Goal: Information Seeking & Learning: Learn about a topic

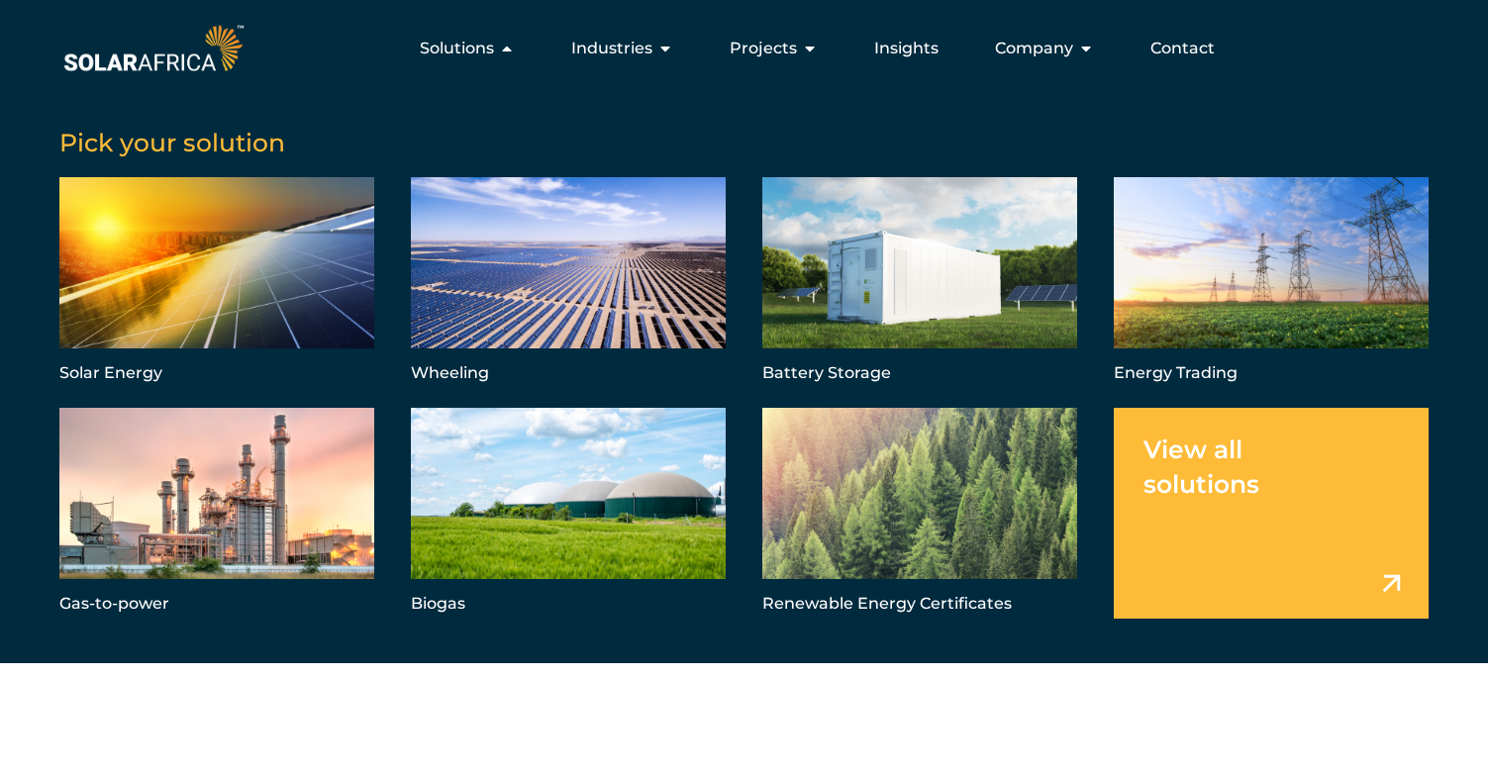
click at [176, 67] on img at bounding box center [153, 48] width 188 height 56
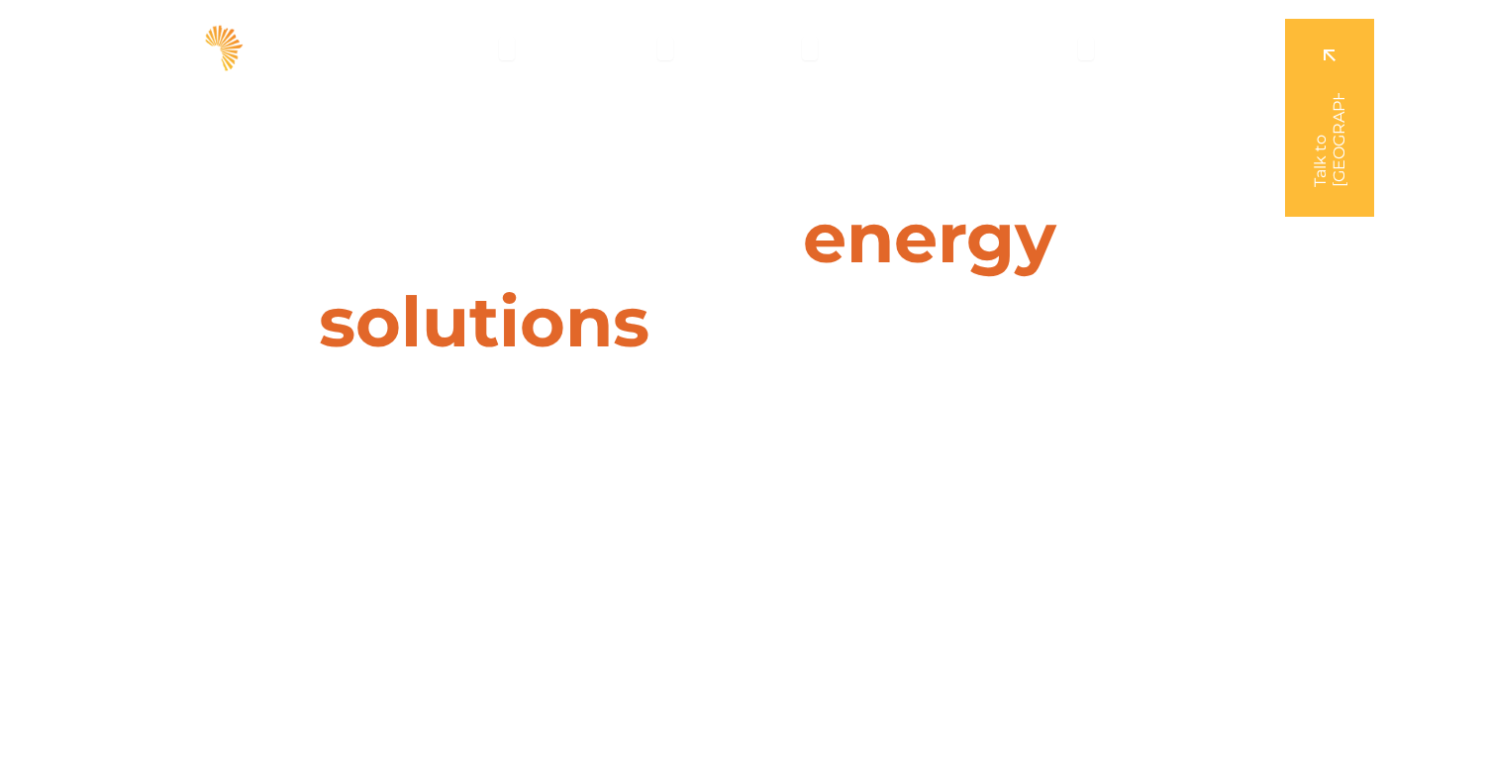
click at [1339, 51] on link at bounding box center [1329, 118] width 89 height 198
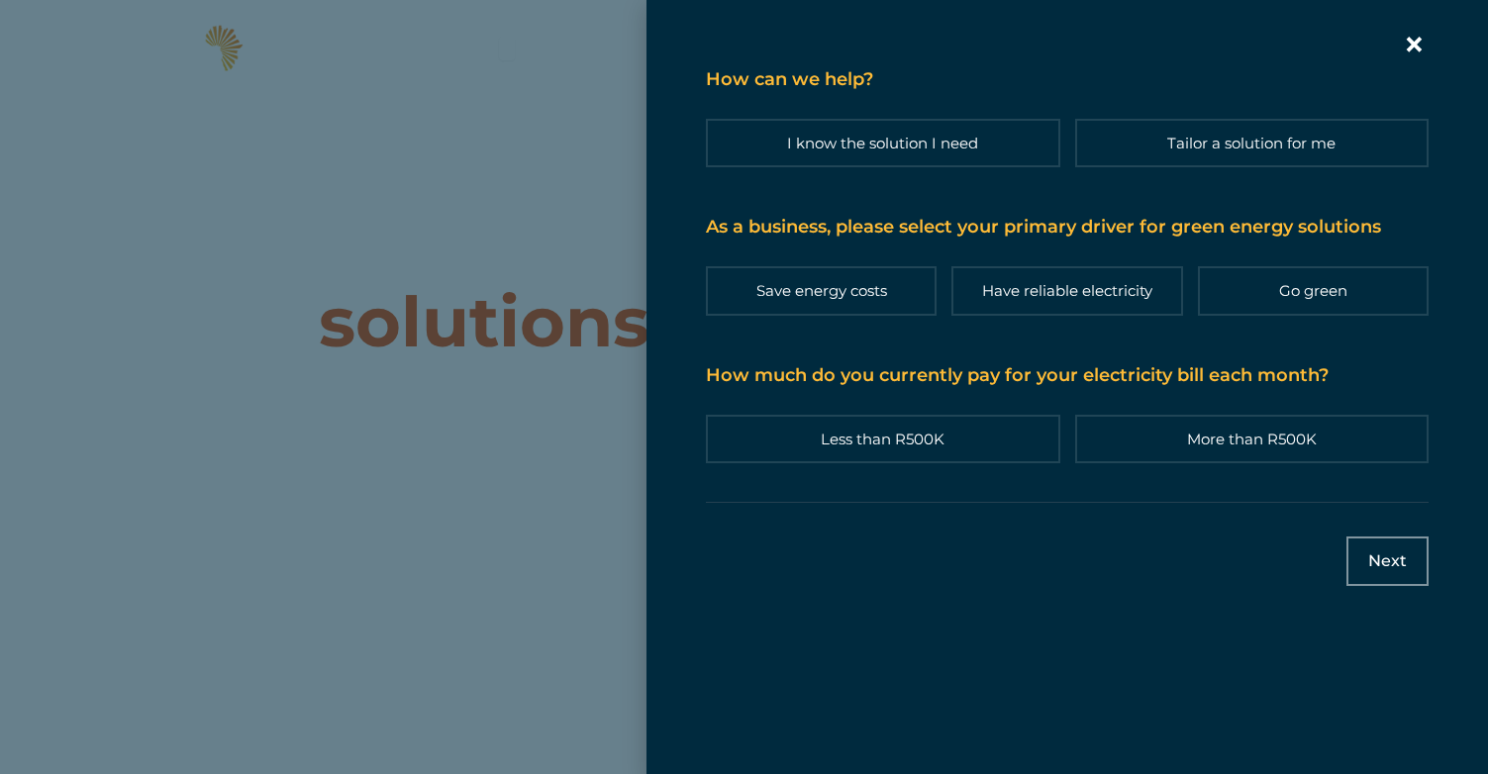
click at [1424, 51] on icon "Contact form | Slide-in" at bounding box center [1414, 45] width 30 height 30
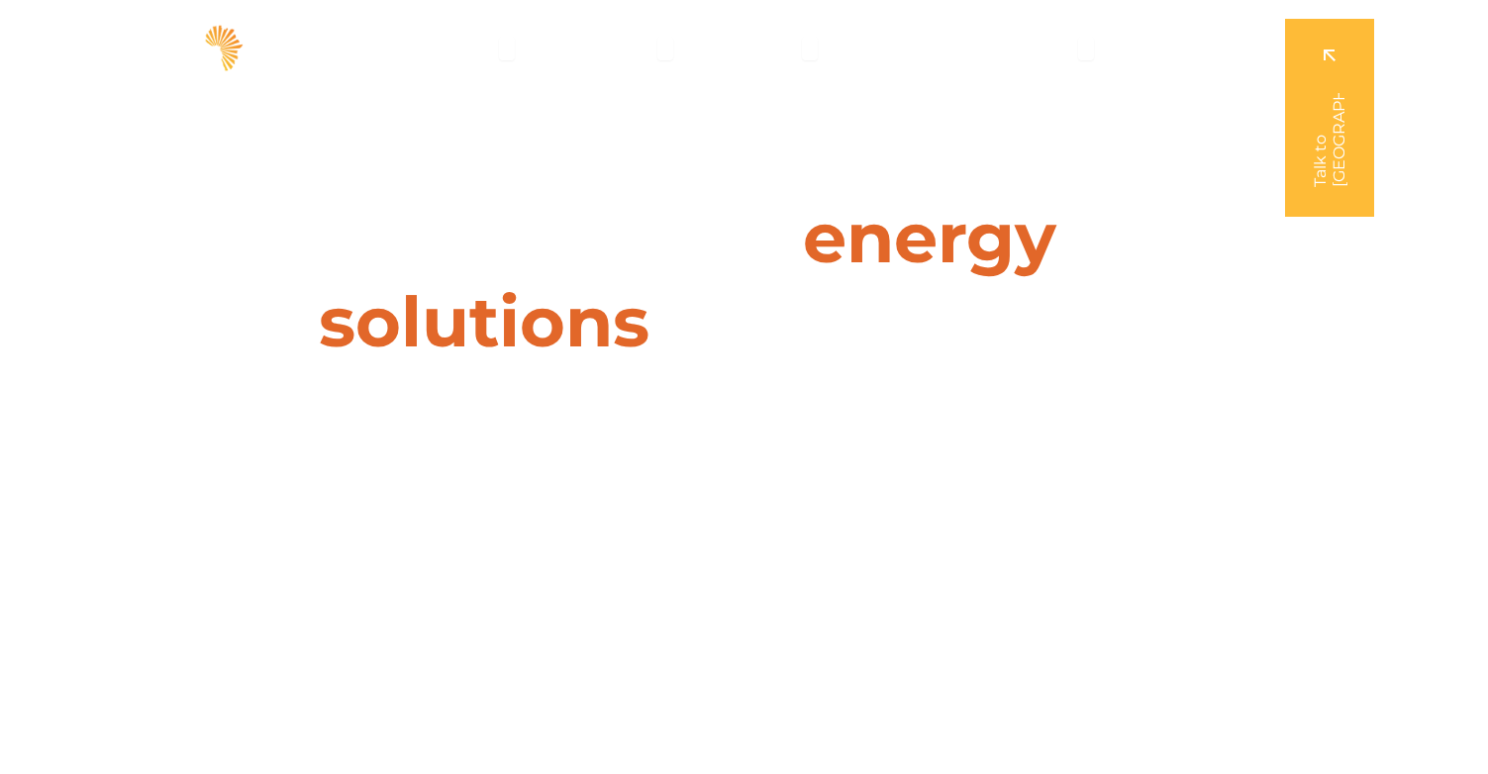
click at [1337, 145] on link at bounding box center [1329, 118] width 89 height 198
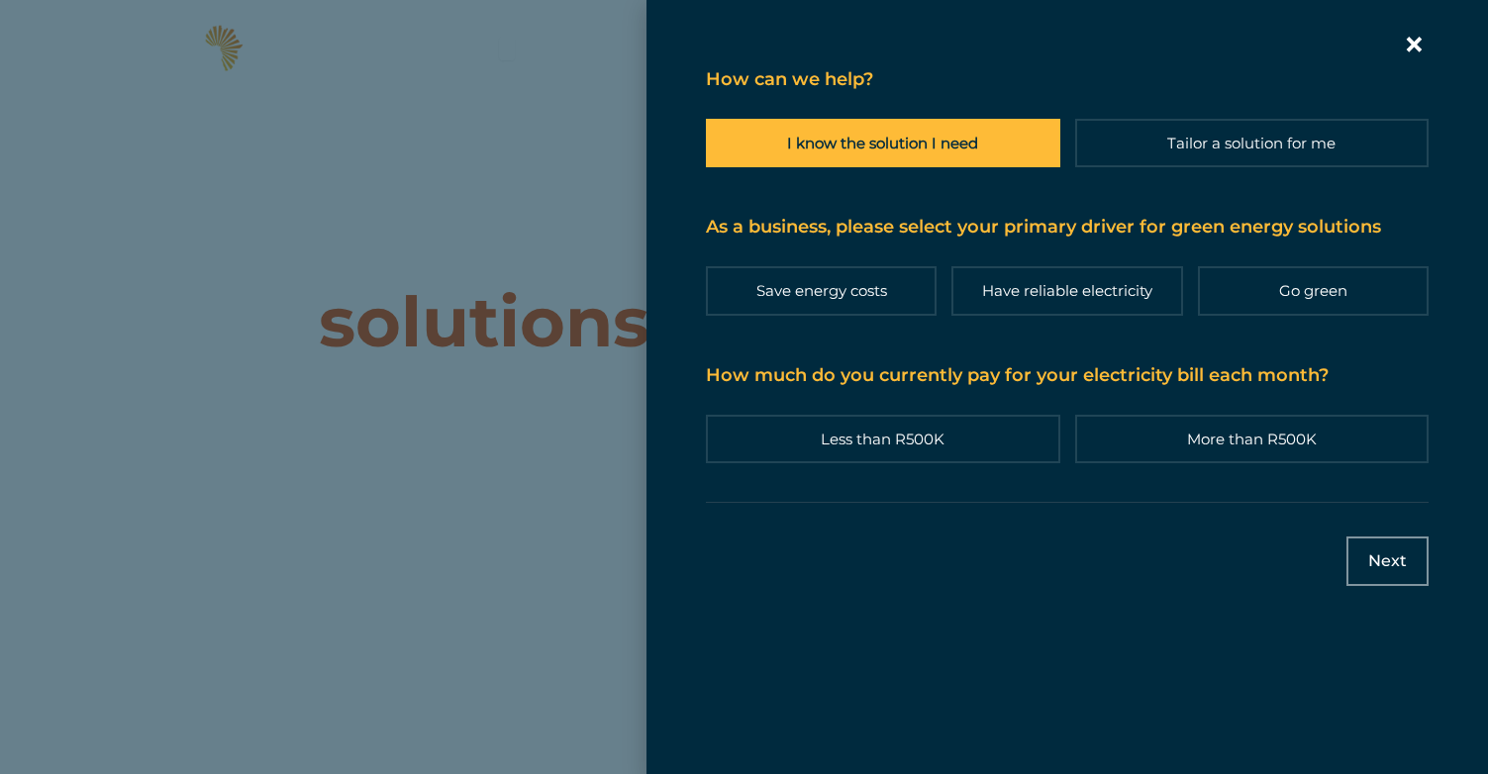
click at [850, 151] on label "I know the solution I need" at bounding box center [883, 143] width 354 height 48
click at [0, 0] on input "I know the solution I need" at bounding box center [0, 0] width 0 height 0
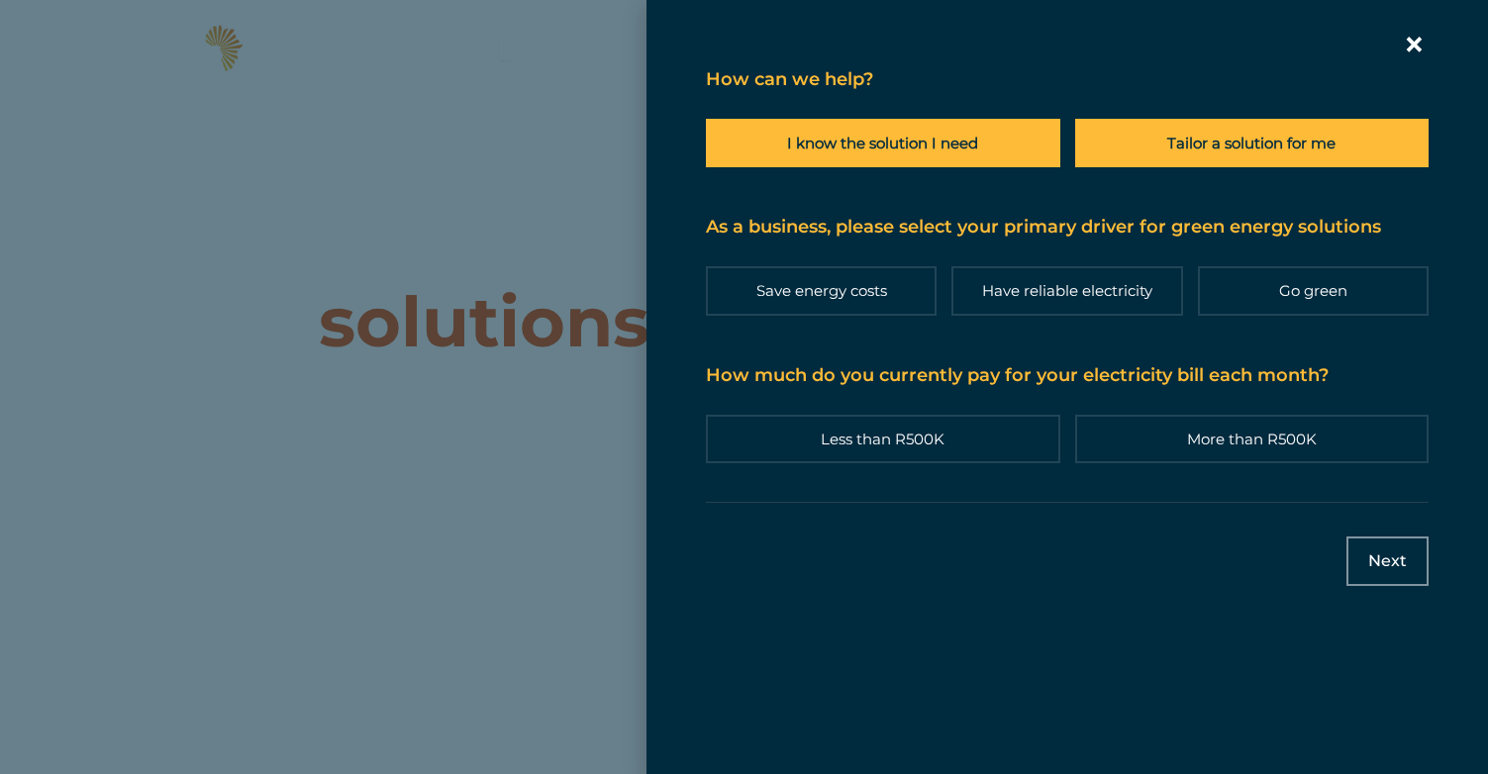
click at [1172, 149] on label "Tailor a solution for me" at bounding box center [1252, 143] width 354 height 48
click at [0, 0] on input "Tailor a solution for me" at bounding box center [0, 0] width 0 height 0
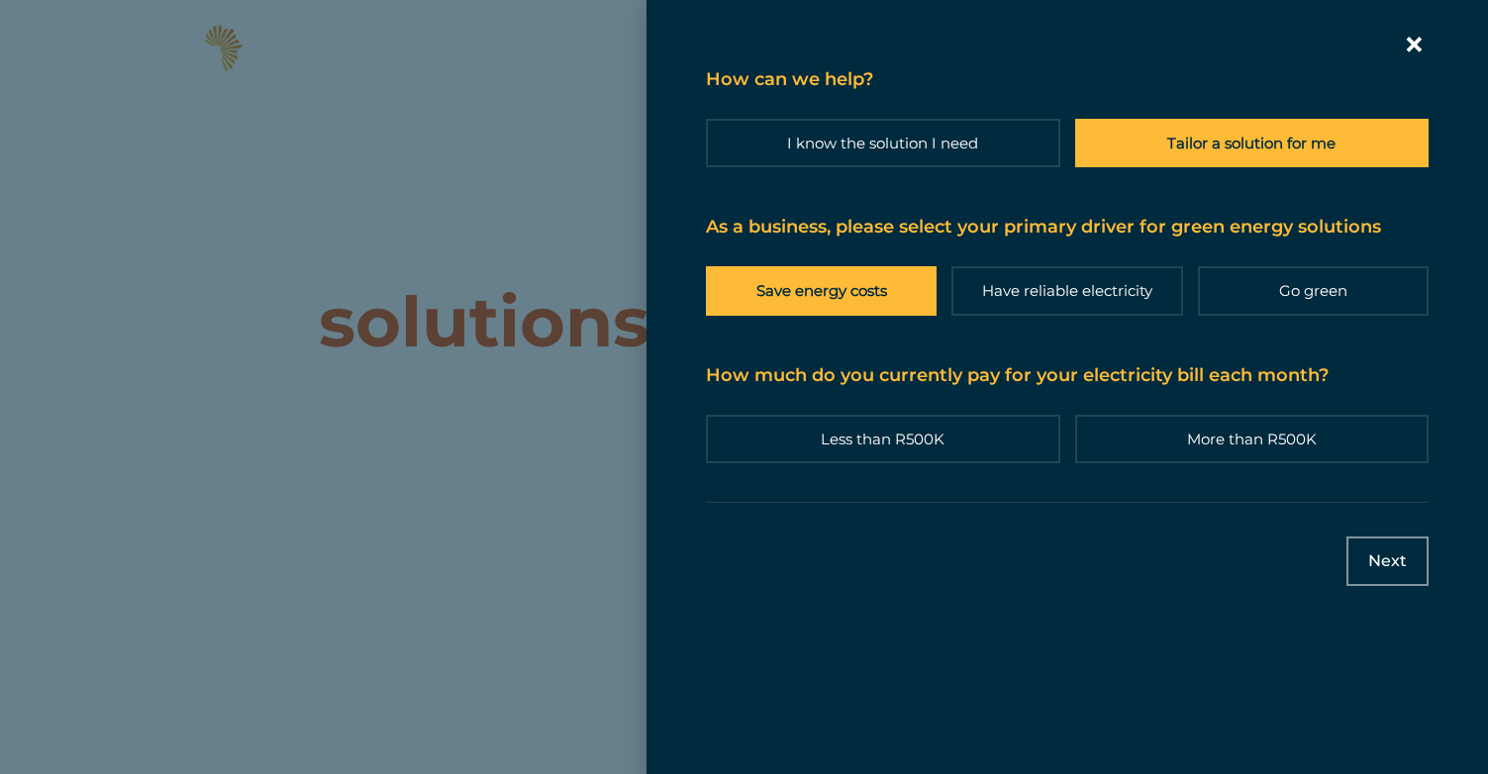
click at [825, 302] on label "Save energy costs" at bounding box center [821, 290] width 231 height 48
click at [0, 0] on input "Save energy costs" at bounding box center [0, 0] width 0 height 0
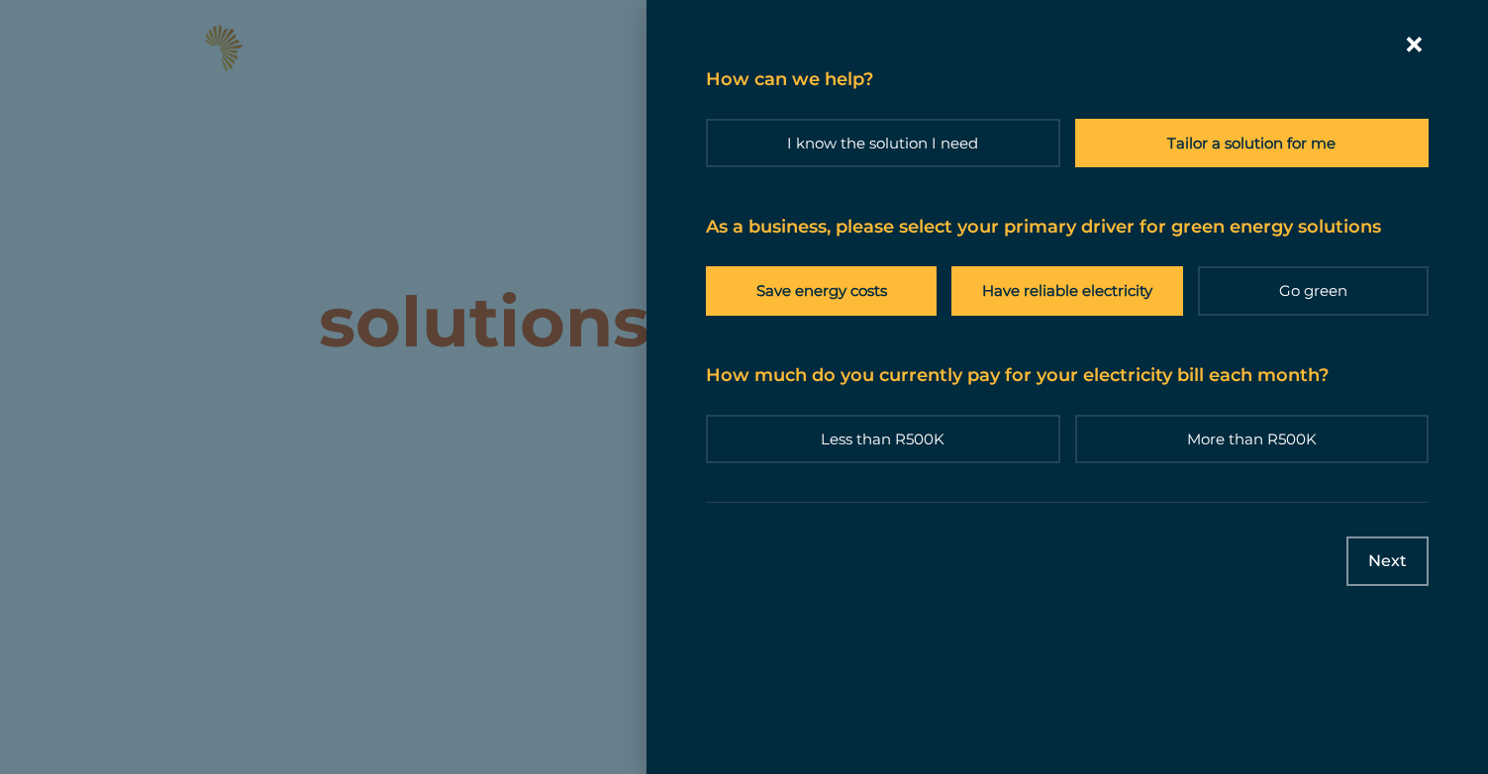
click at [1015, 291] on label "Have reliable electricity" at bounding box center [1066, 290] width 231 height 48
click at [0, 0] on input "Have reliable electricity" at bounding box center [0, 0] width 0 height 0
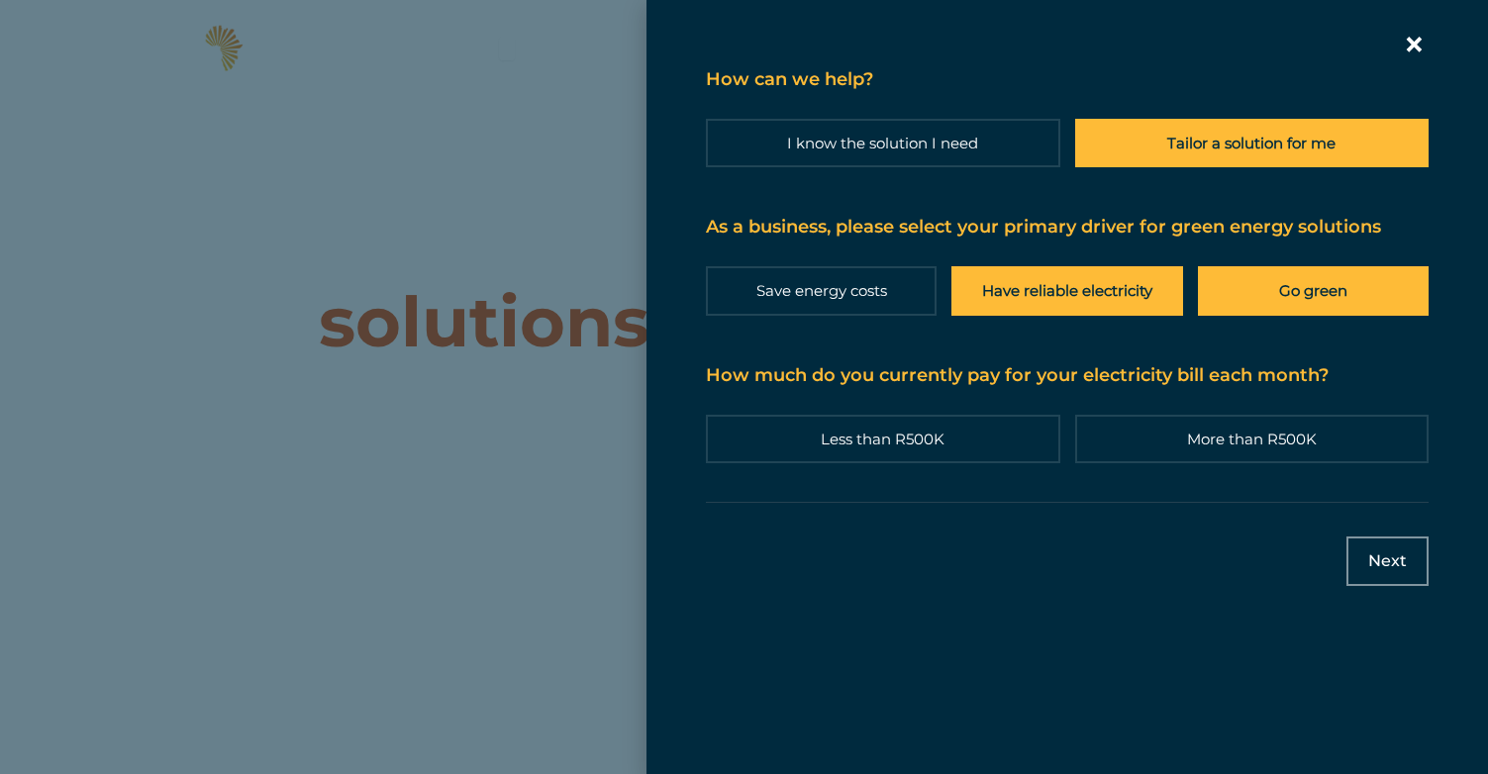
click at [1246, 267] on label "Go green" at bounding box center [1313, 290] width 231 height 48
click at [0, 0] on input "Go green" at bounding box center [0, 0] width 0 height 0
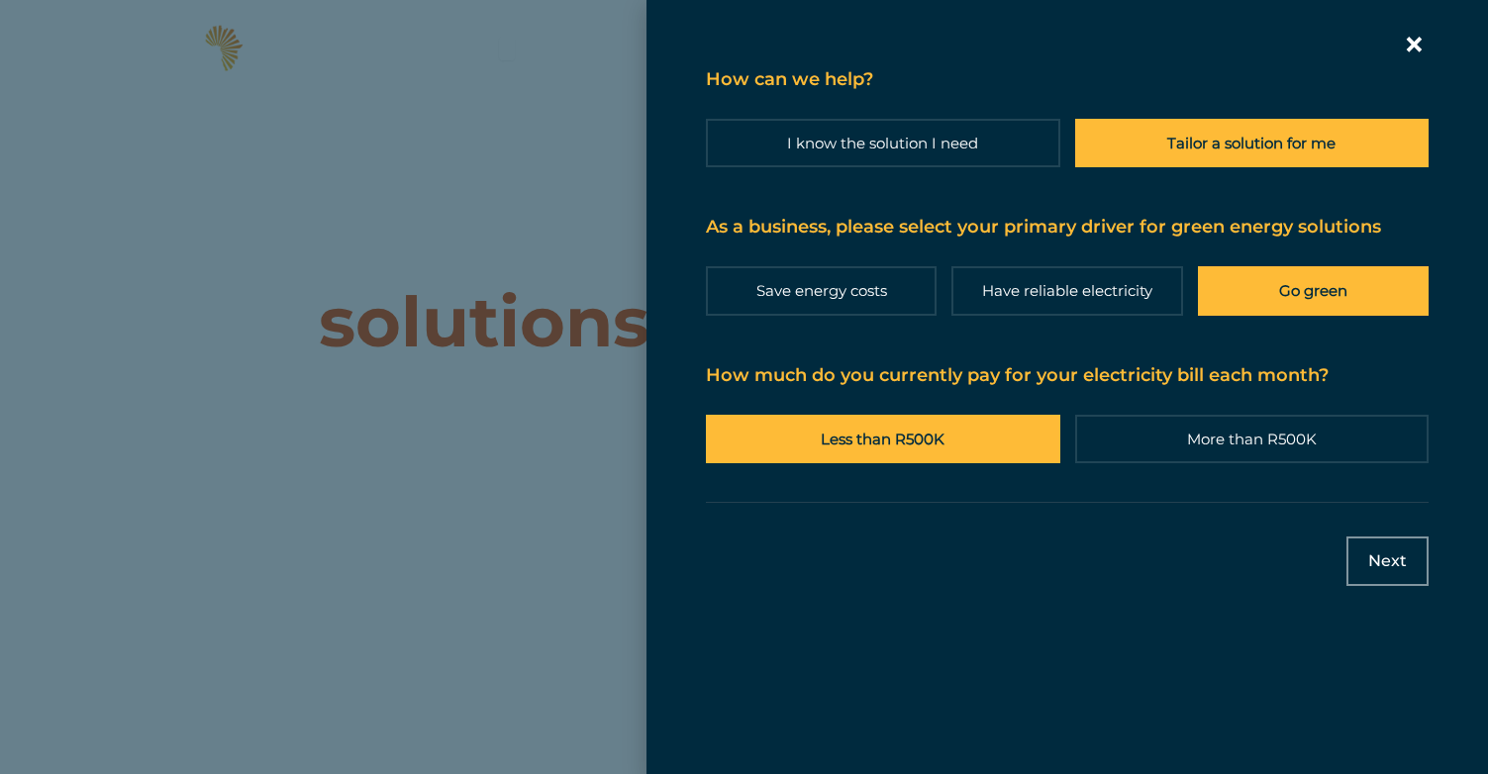
click at [876, 443] on label "Less than R500K" at bounding box center [883, 439] width 354 height 48
click at [0, 0] on input "Less than R500K" at bounding box center [0, 0] width 0 height 0
click at [1236, 393] on div "Section Break" at bounding box center [1067, 394] width 723 height 218
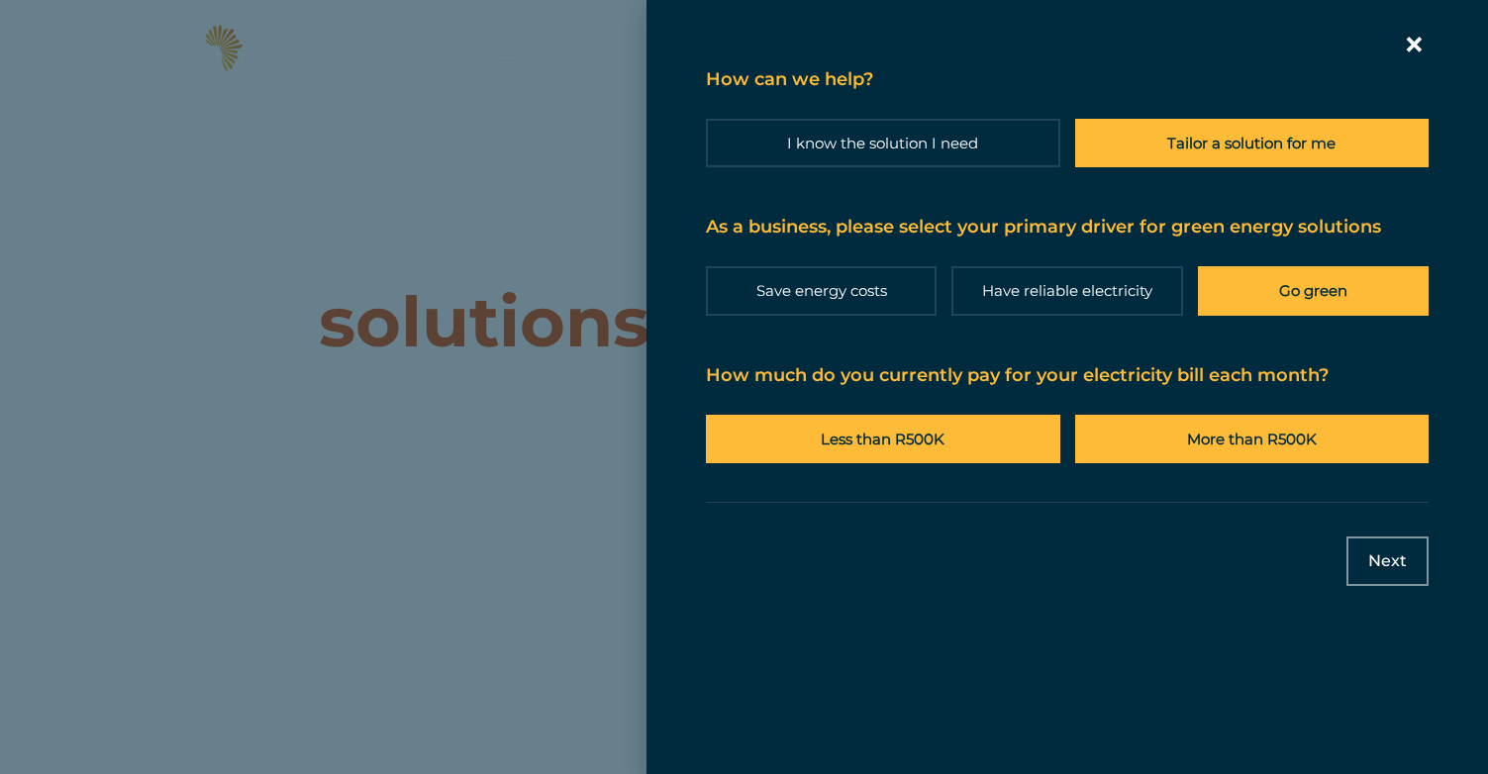
click at [1235, 420] on label "More than R500K" at bounding box center [1252, 439] width 354 height 48
click at [0, 0] on input "More than R500K" at bounding box center [0, 0] width 0 height 0
click at [800, 455] on label "Less than R500K" at bounding box center [883, 439] width 354 height 48
click at [0, 0] on input "Less than R500K" at bounding box center [0, 0] width 0 height 0
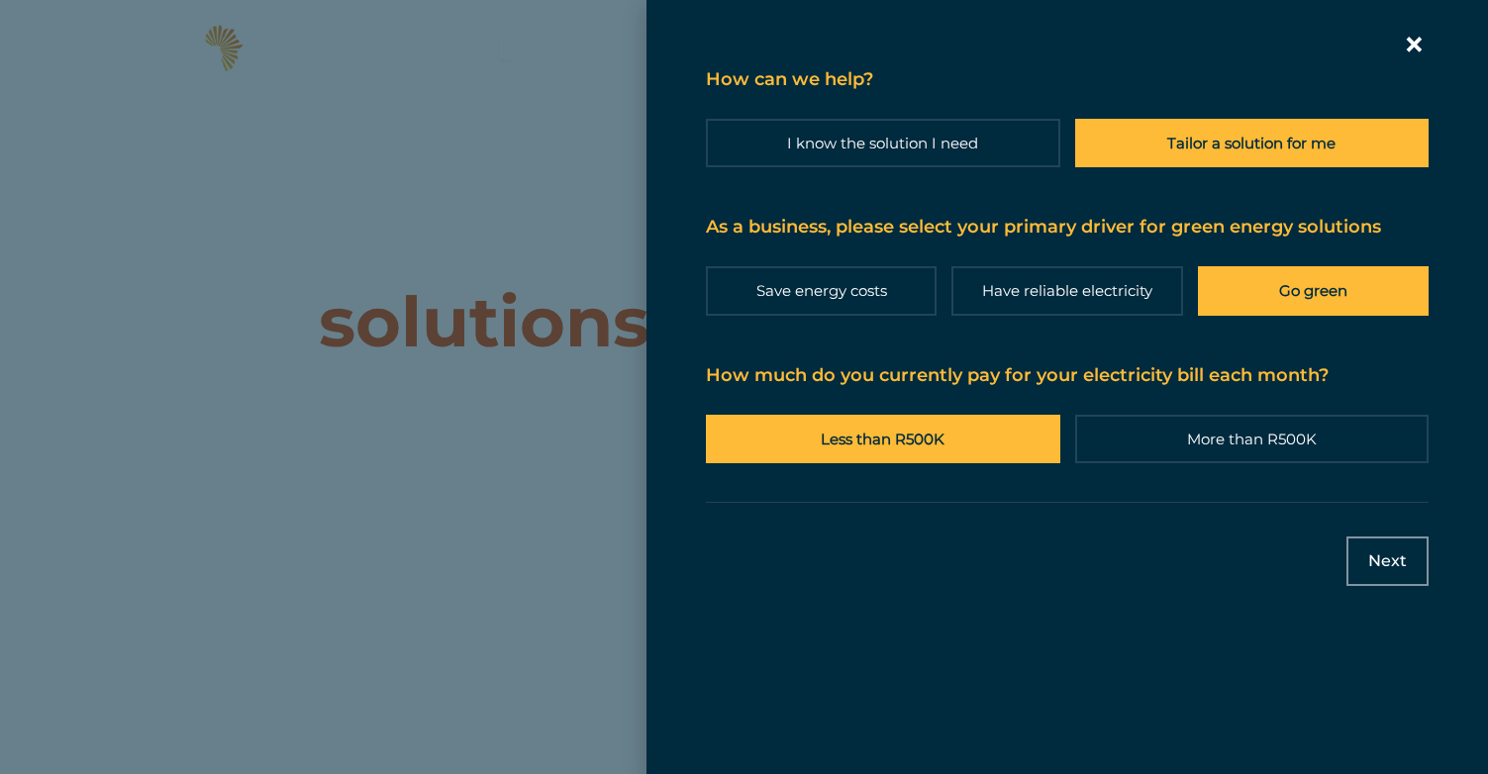
click at [1405, 45] on icon "Contact form | Slide-in" at bounding box center [1414, 45] width 30 height 30
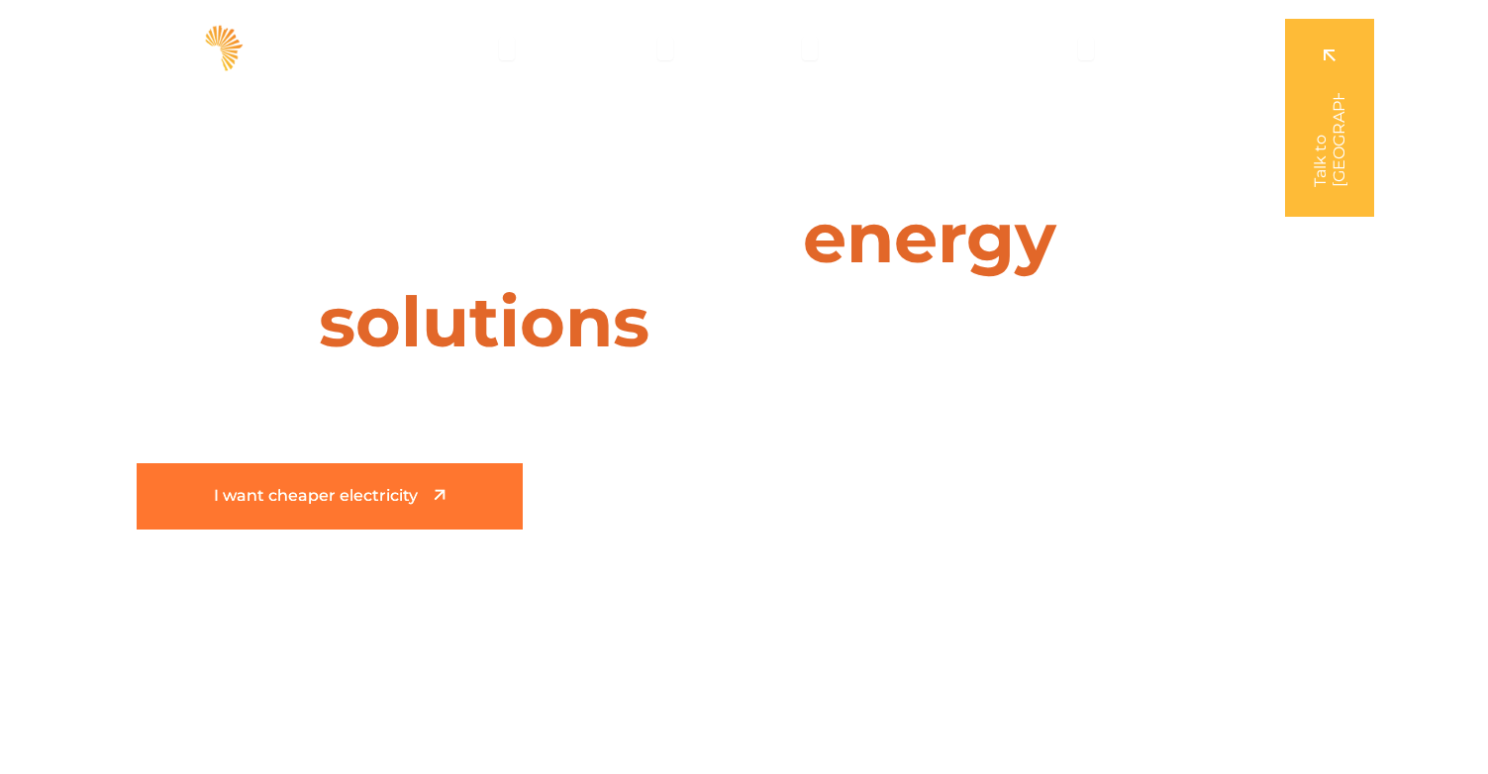
click at [332, 515] on link "I want cheaper electricity" at bounding box center [330, 496] width 386 height 66
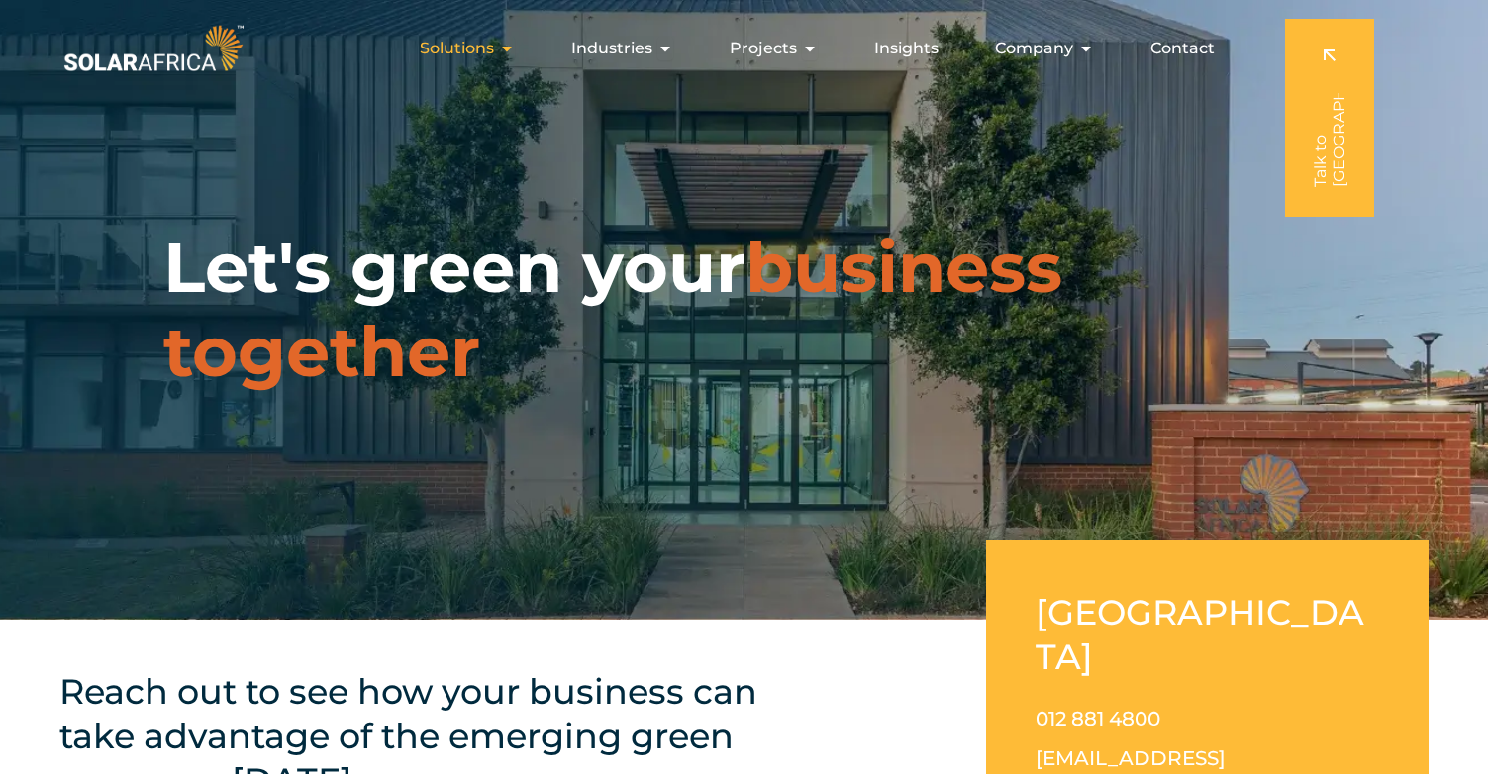
click at [470, 37] on span "Solutions" at bounding box center [457, 49] width 74 height 24
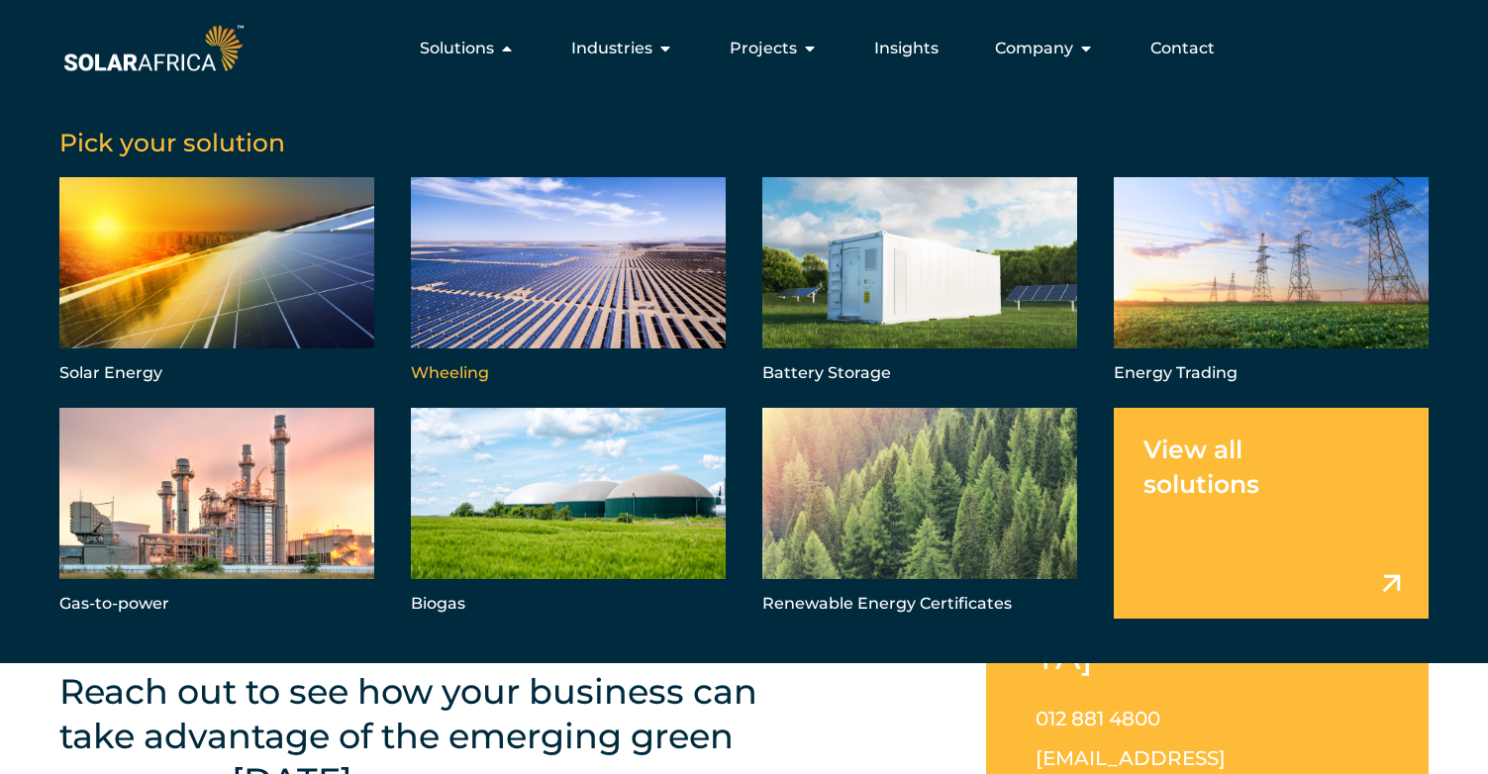
click at [570, 299] on link "Menu" at bounding box center [568, 282] width 315 height 211
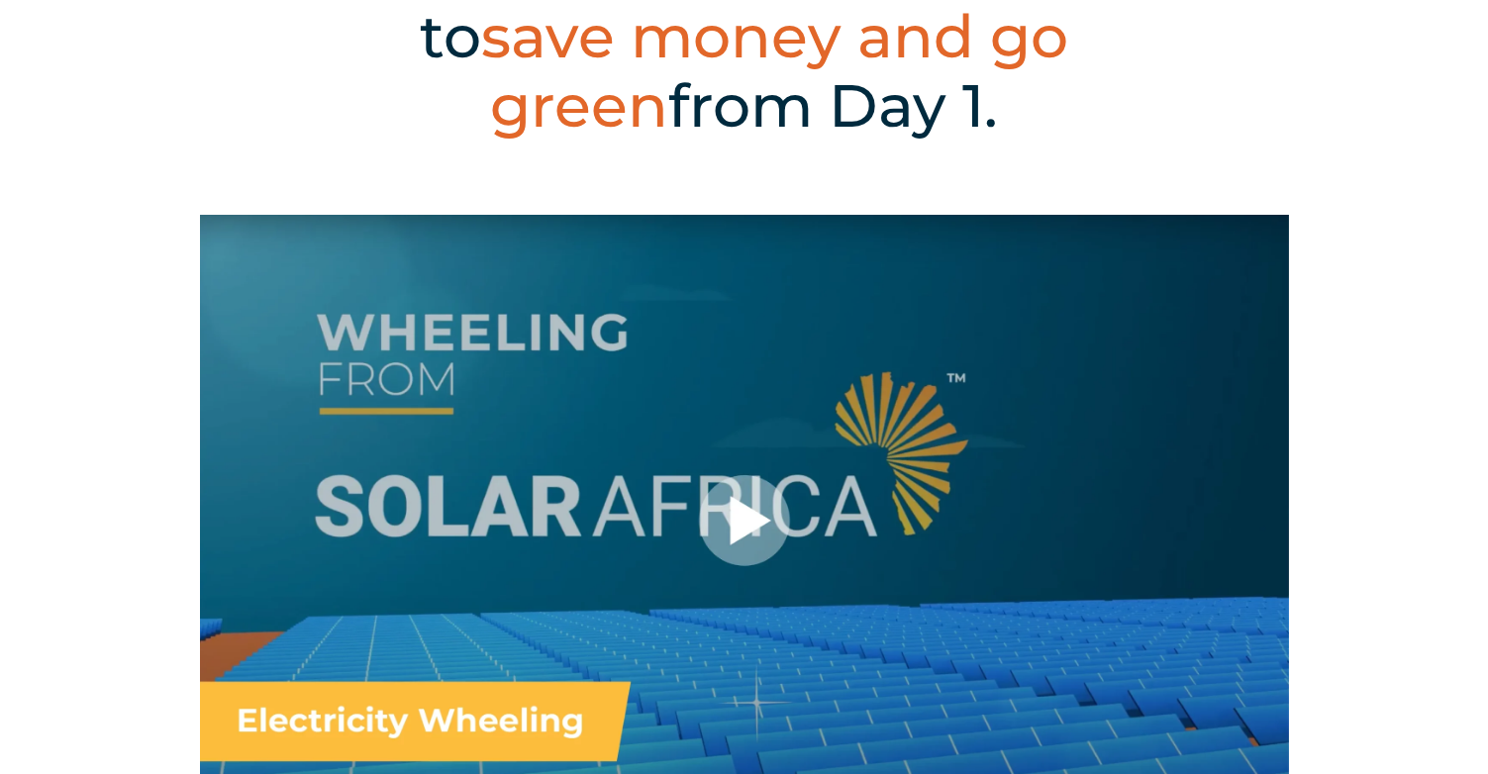
scroll to position [899, 0]
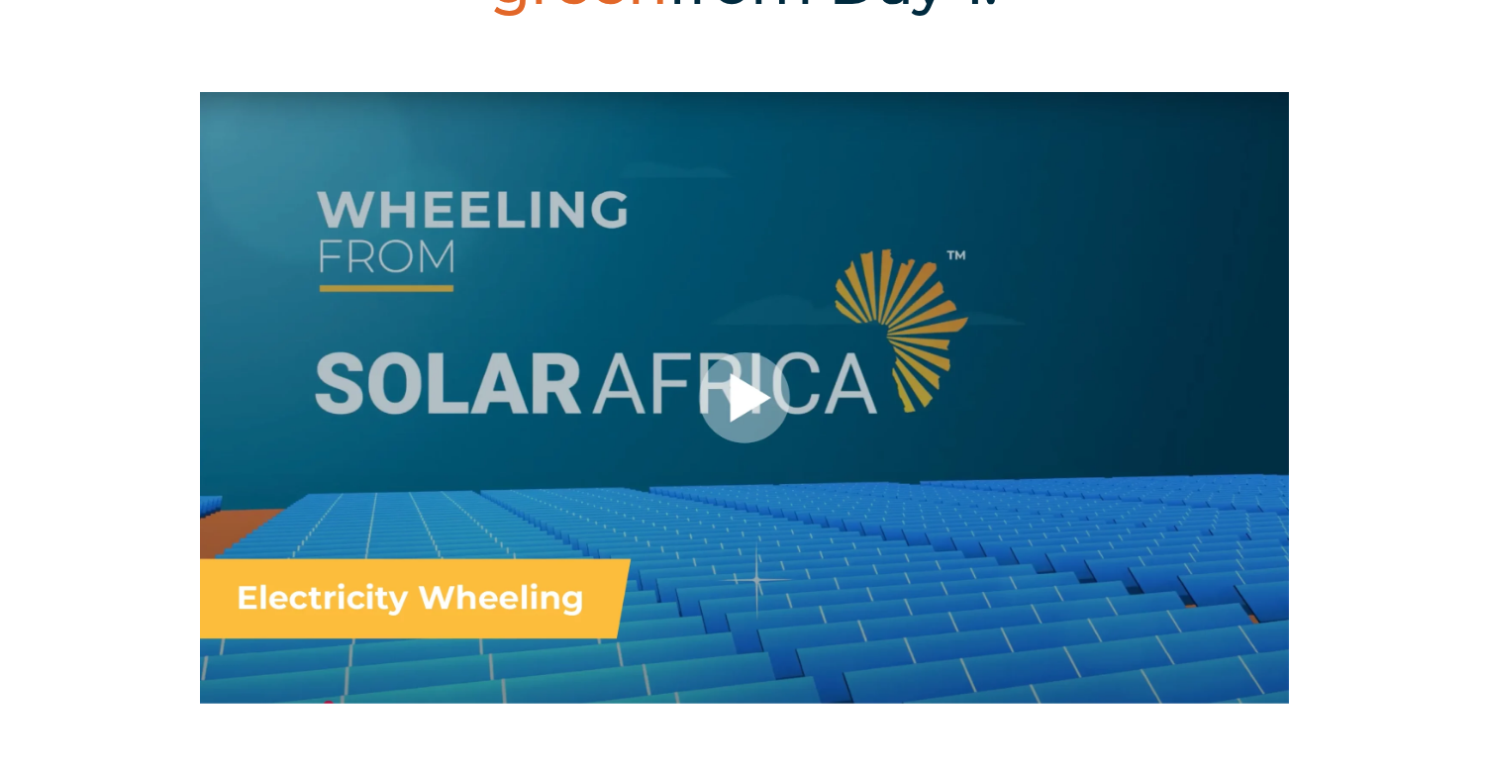
click at [764, 406] on div at bounding box center [744, 398] width 1089 height 613
click at [745, 393] on div at bounding box center [744, 398] width 1089 height 613
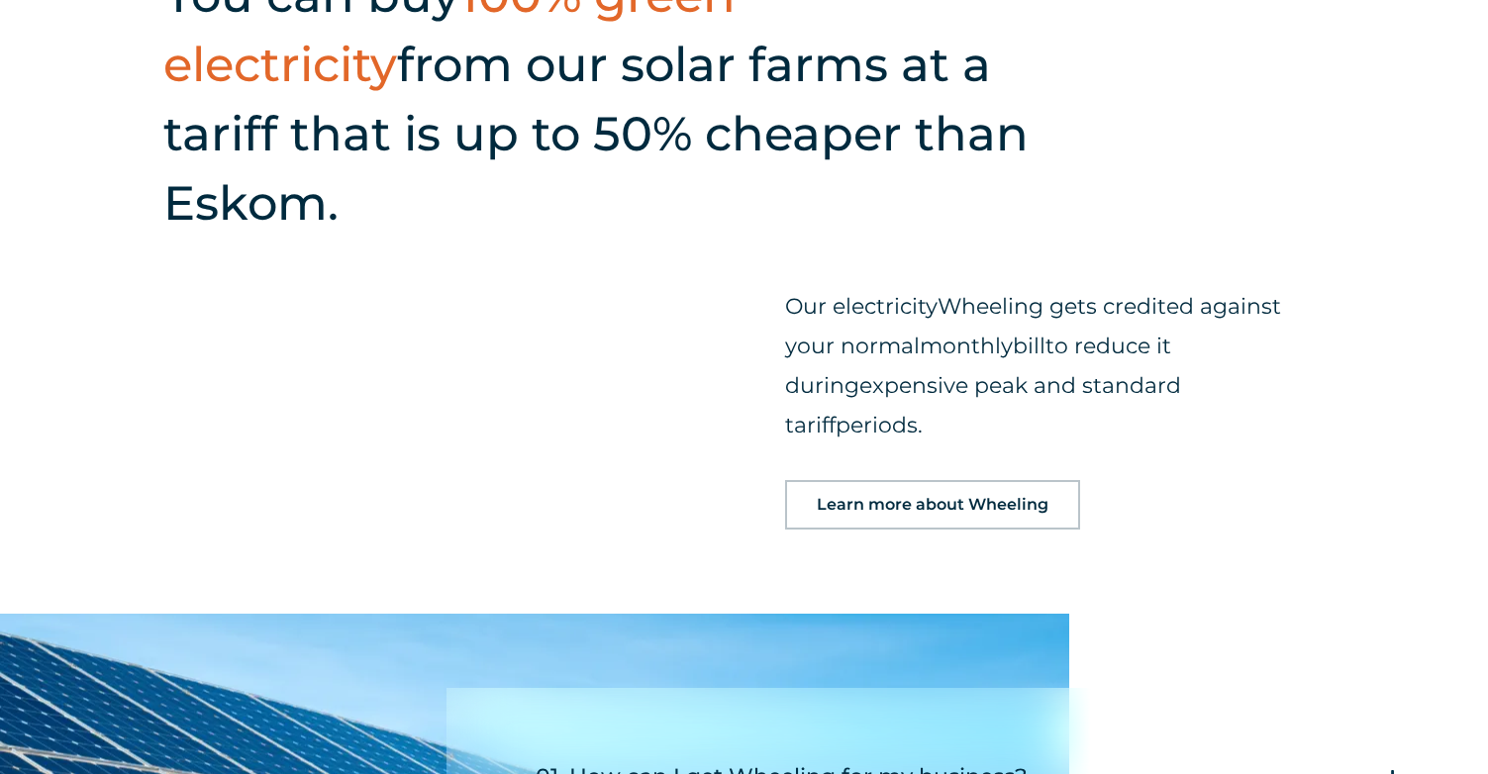
scroll to position [2065, 0]
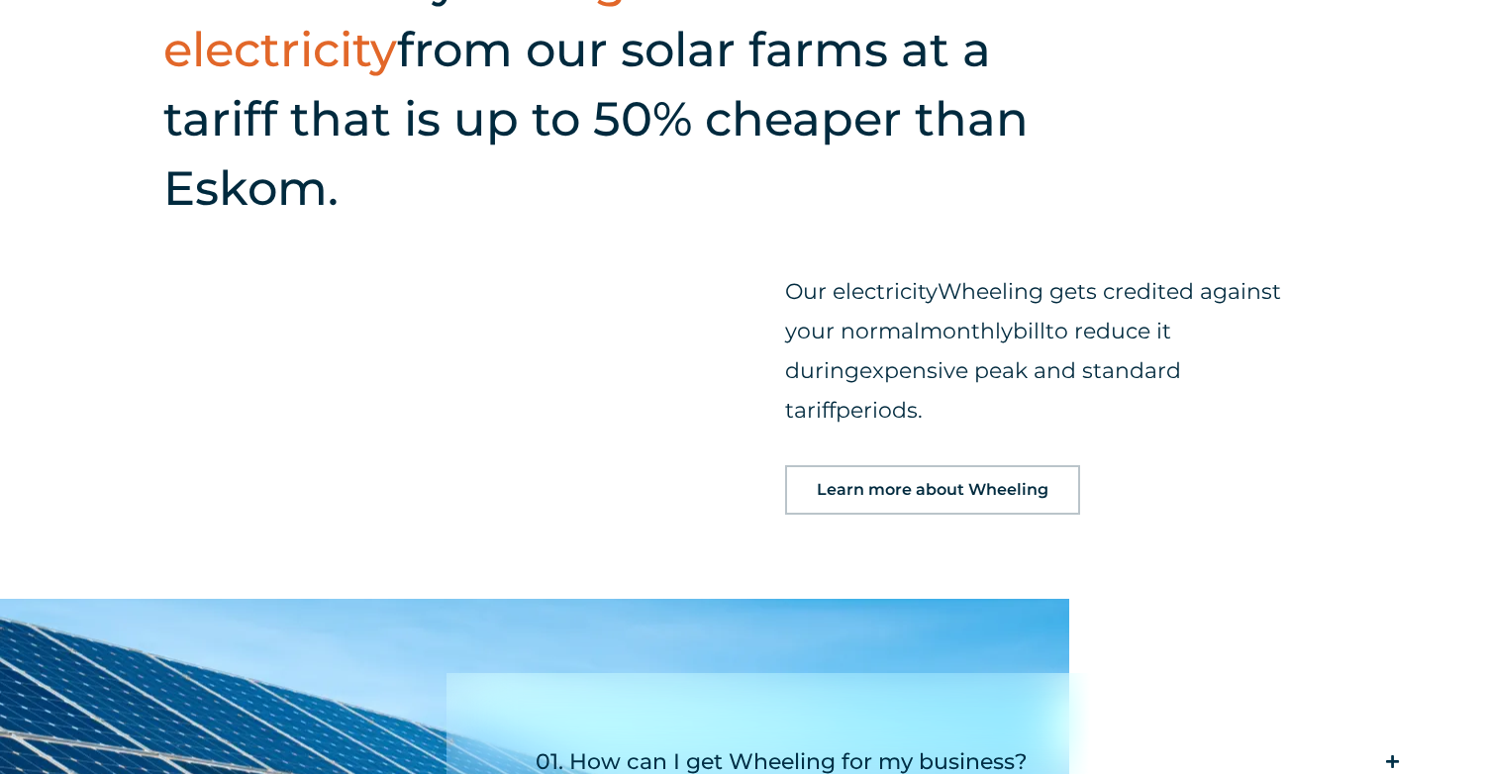
click at [939, 482] on span "Learn more about Wheeling" at bounding box center [933, 490] width 232 height 16
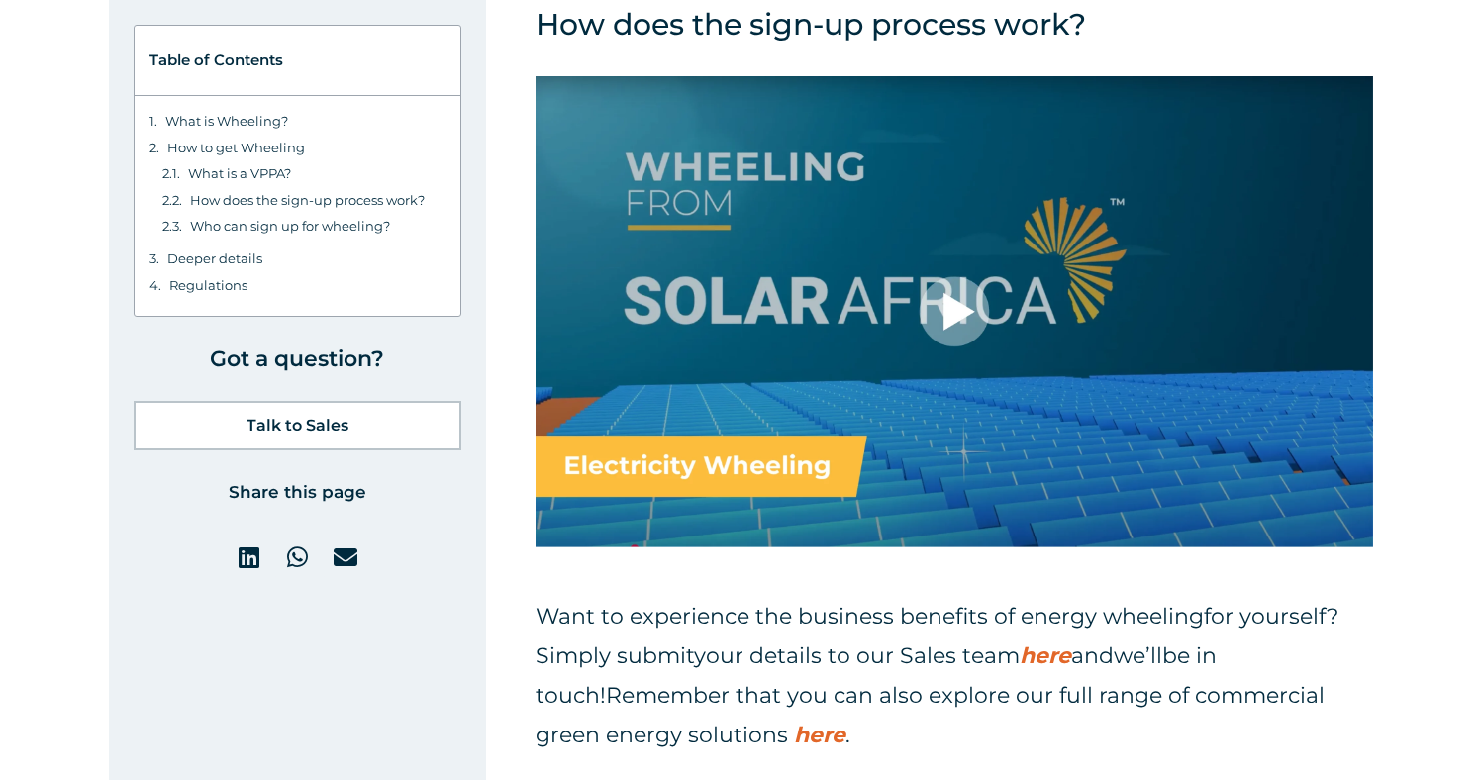
scroll to position [8406, 0]
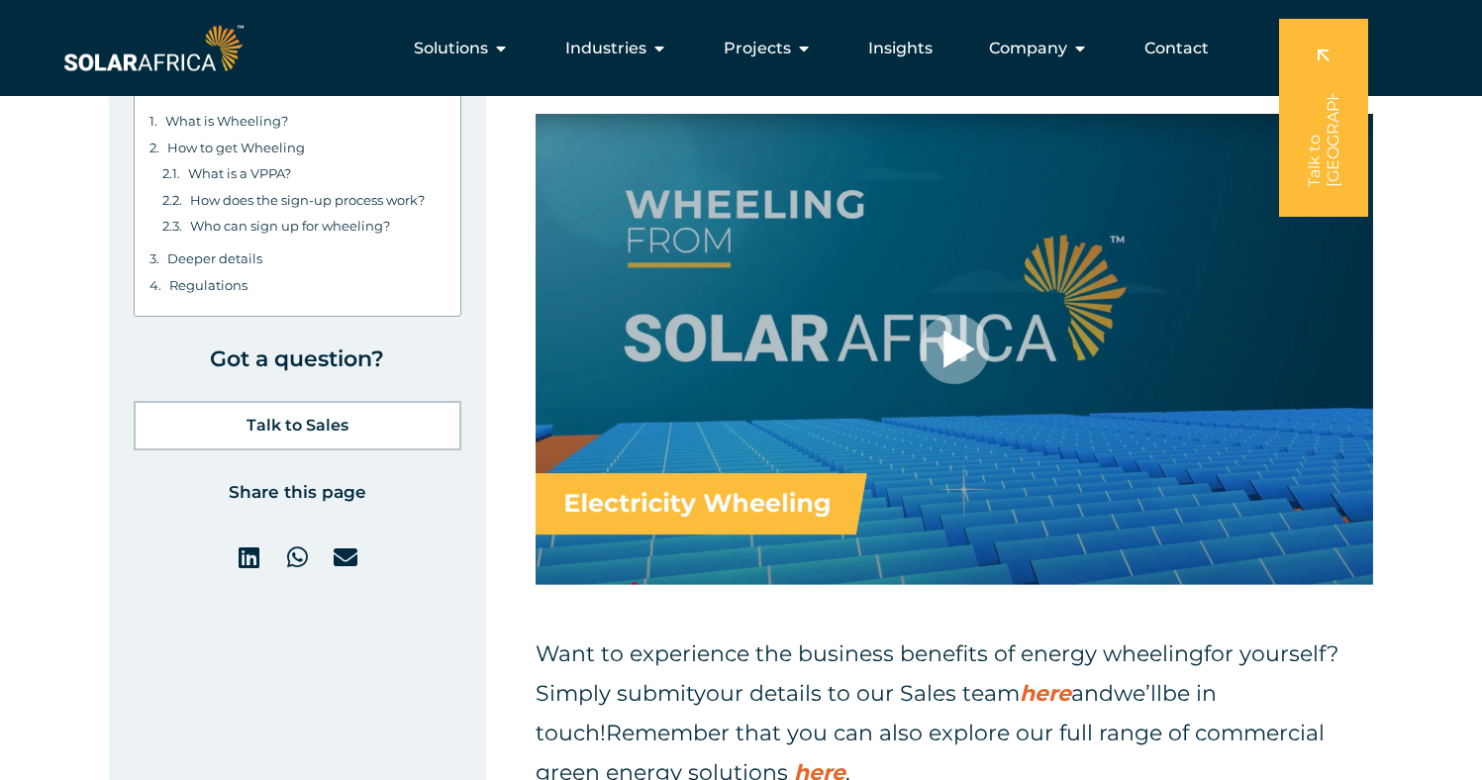
click at [973, 290] on div at bounding box center [953, 349] width 837 height 471
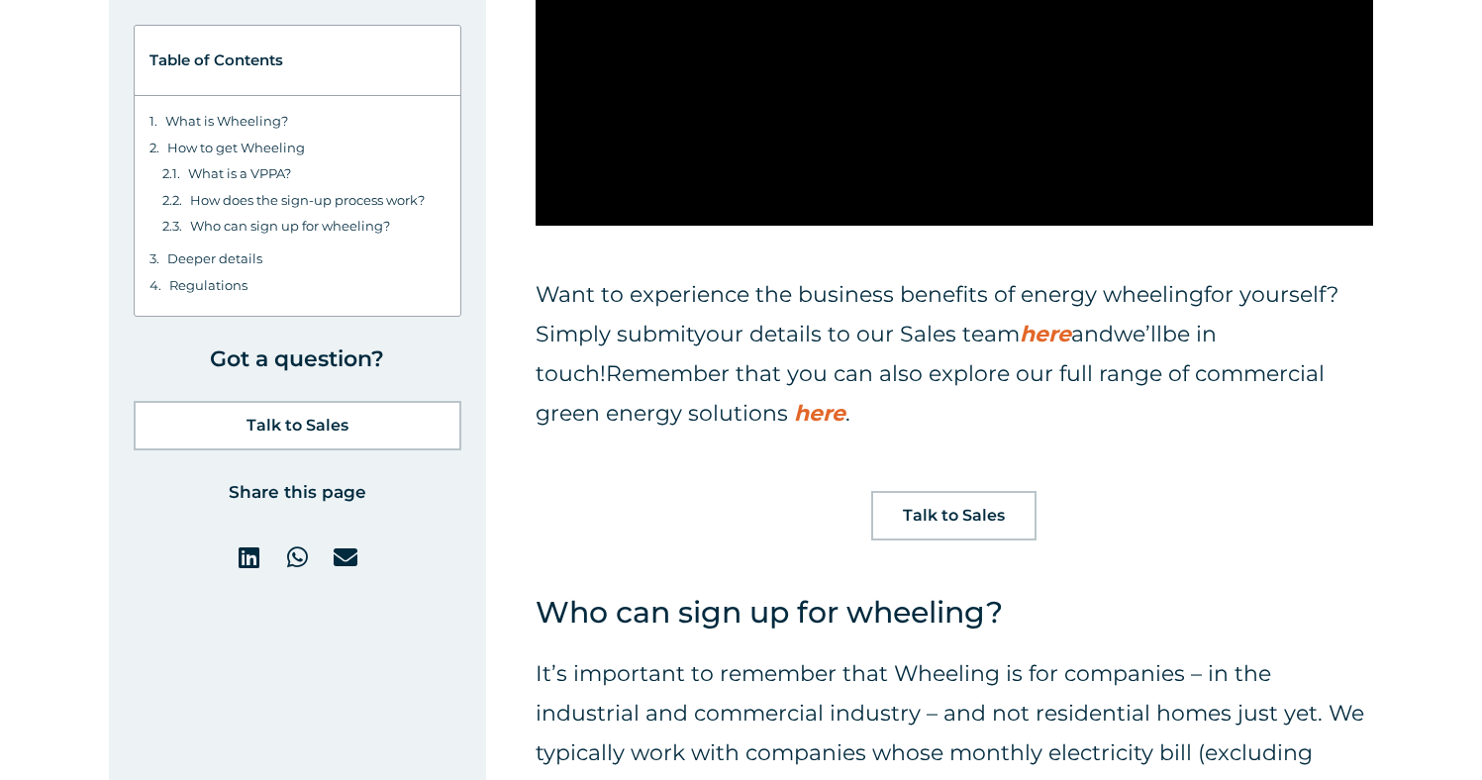
scroll to position [8766, 0]
click at [1061, 320] on span "here" at bounding box center [1044, 333] width 51 height 27
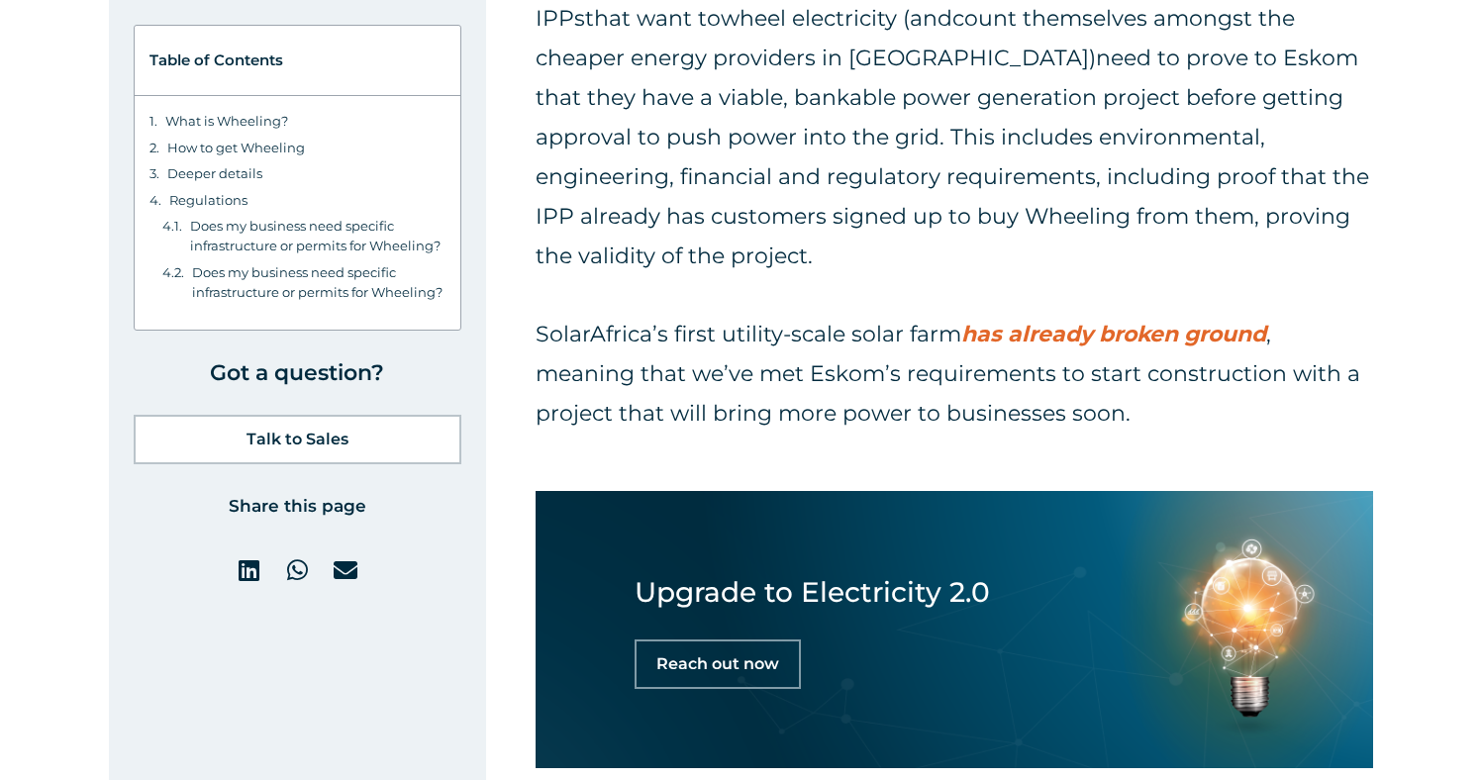
scroll to position [14587, 0]
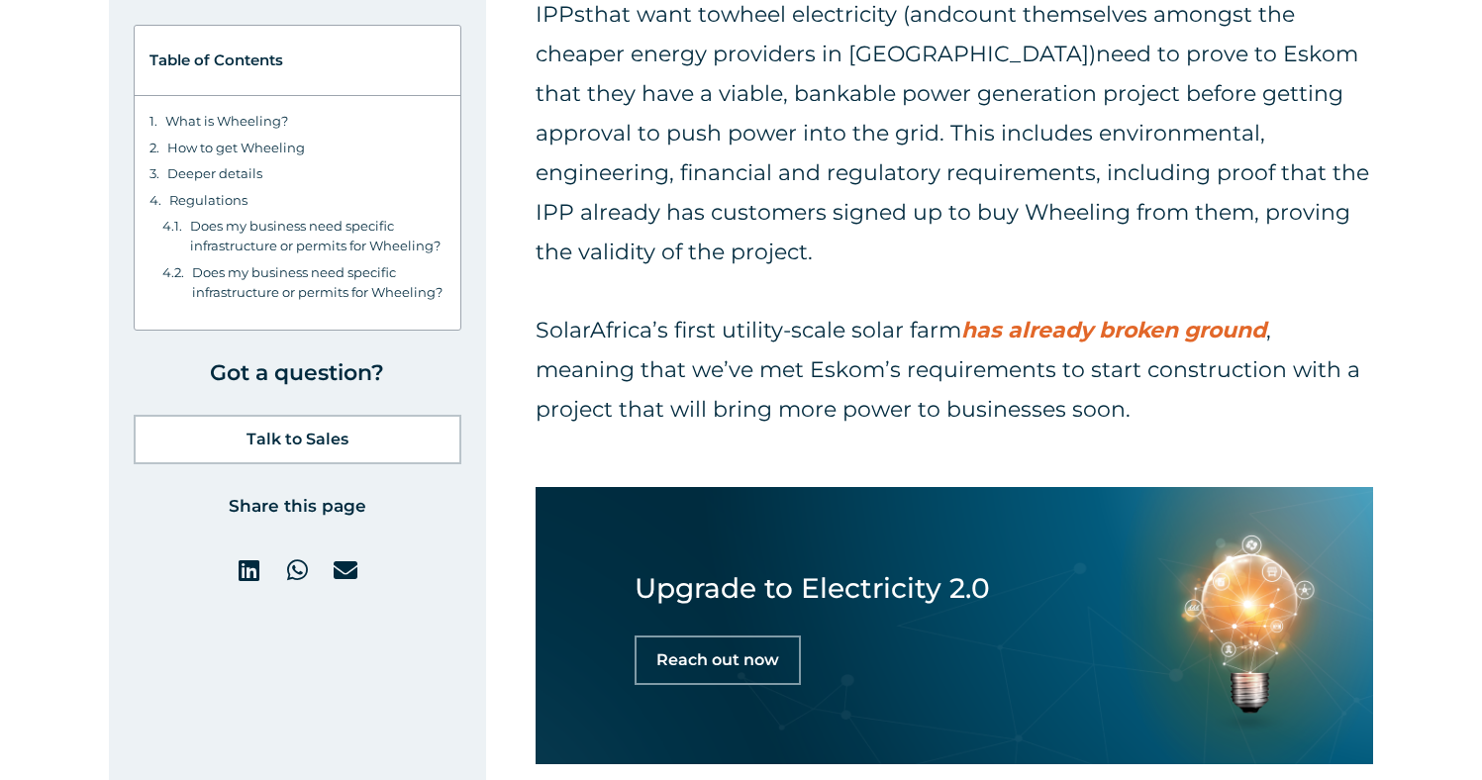
click at [1106, 317] on link "has already broken ground" at bounding box center [1113, 330] width 305 height 27
